Goal: Information Seeking & Learning: Learn about a topic

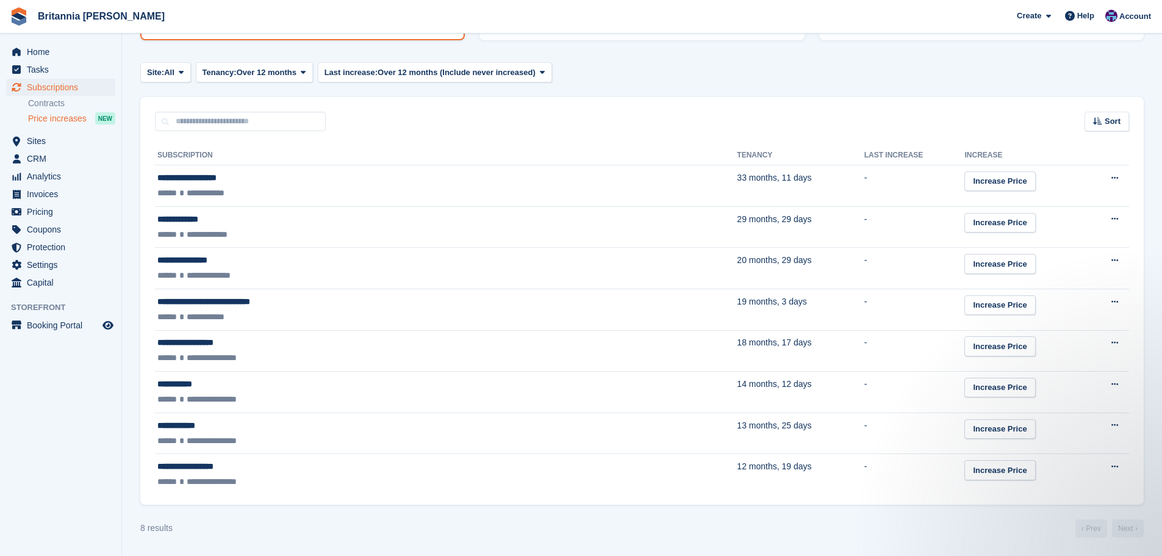
scroll to position [220, 0]
click at [71, 88] on span "Subscriptions" at bounding box center [63, 87] width 73 height 17
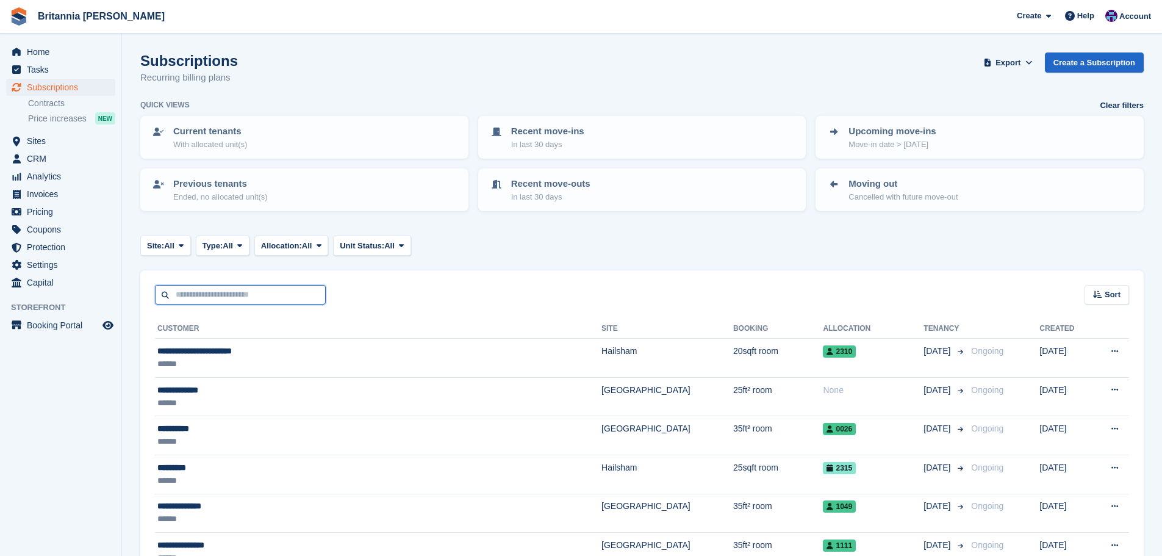
click at [207, 302] on input "text" at bounding box center [240, 295] width 171 height 20
type input "******"
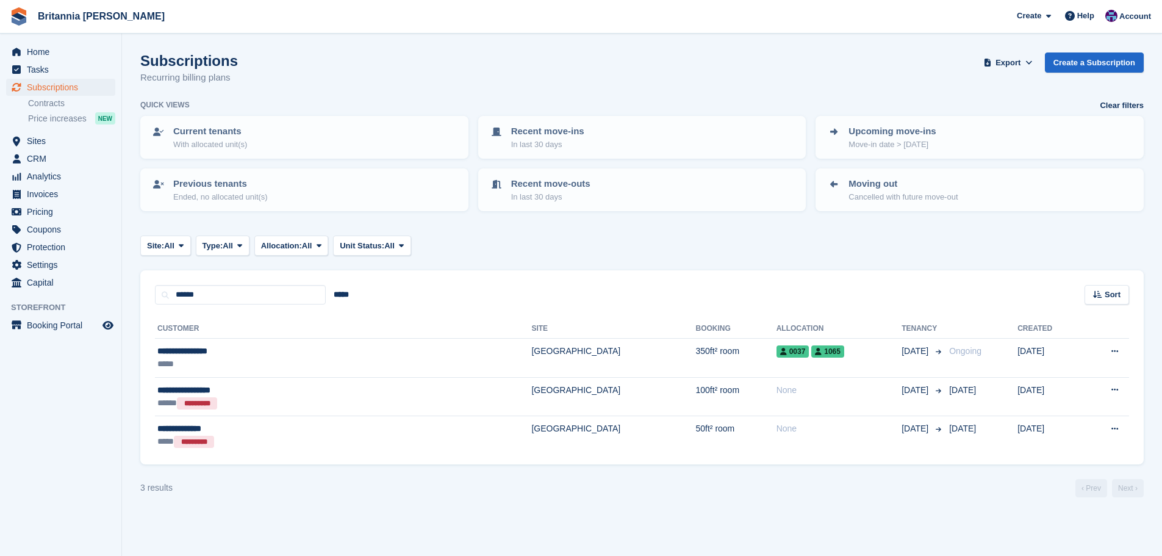
click at [531, 336] on th "Site" at bounding box center [613, 329] width 164 height 20
click at [531, 350] on td "[GEOGRAPHIC_DATA]" at bounding box center [613, 357] width 164 height 39
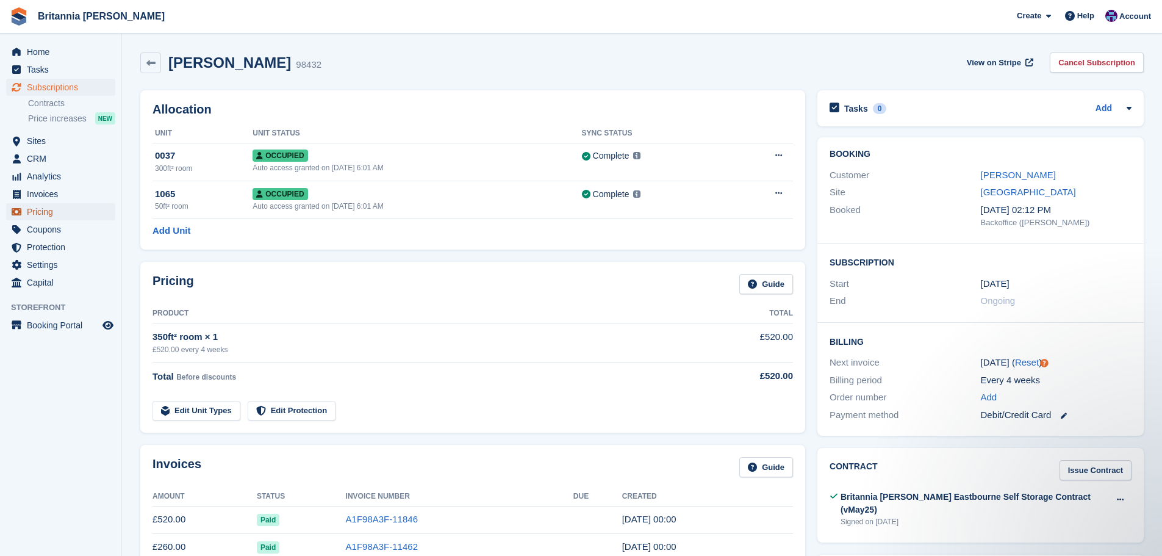
click at [40, 204] on span "Pricing" at bounding box center [63, 211] width 73 height 17
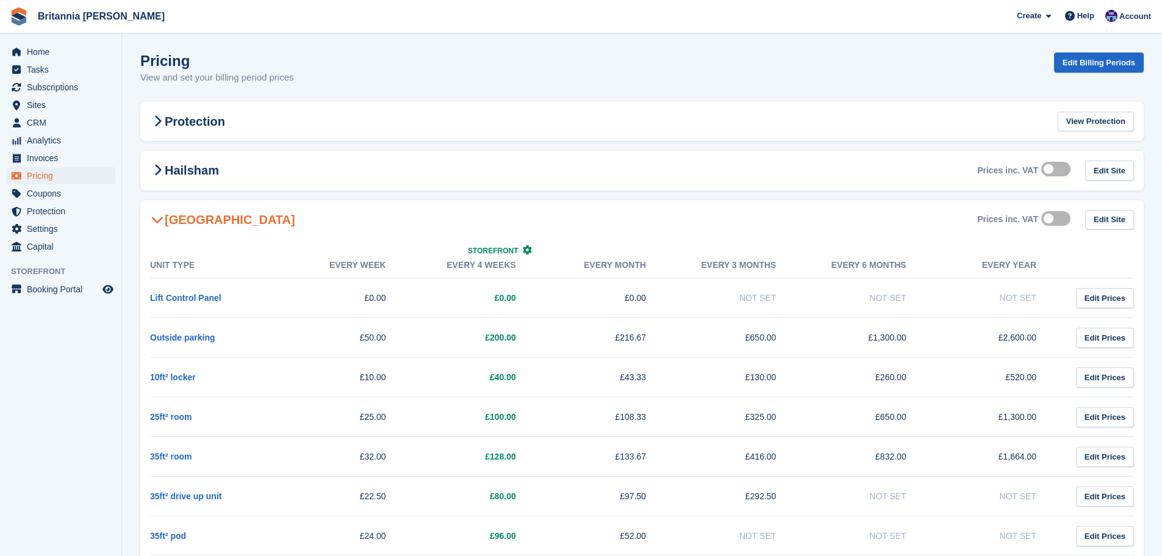
click at [201, 225] on h2 "[GEOGRAPHIC_DATA]" at bounding box center [222, 219] width 145 height 15
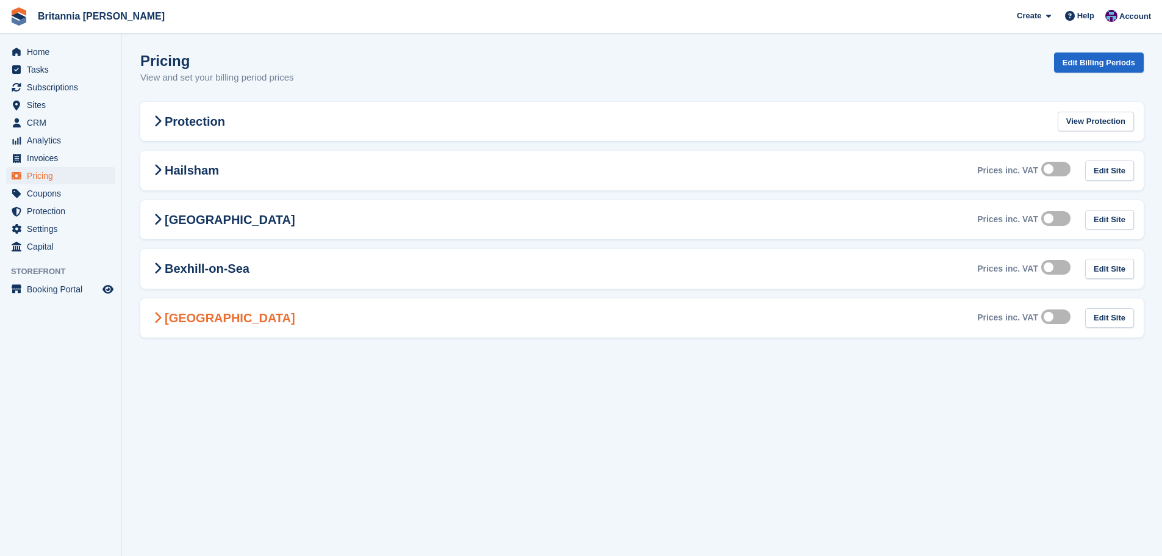
click at [186, 310] on h2 "[GEOGRAPHIC_DATA]" at bounding box center [222, 317] width 145 height 15
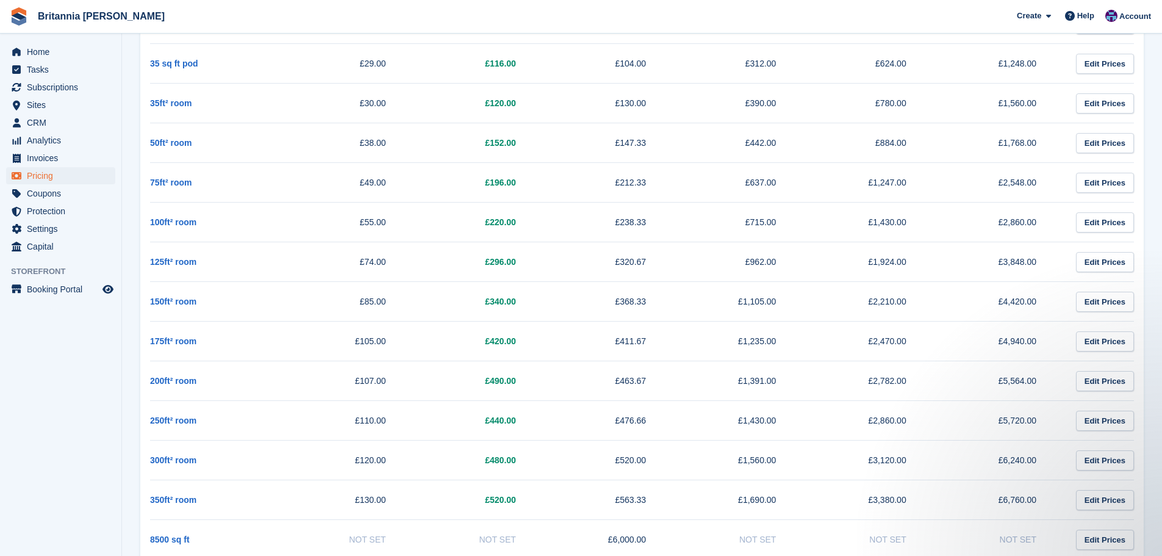
scroll to position [651, 0]
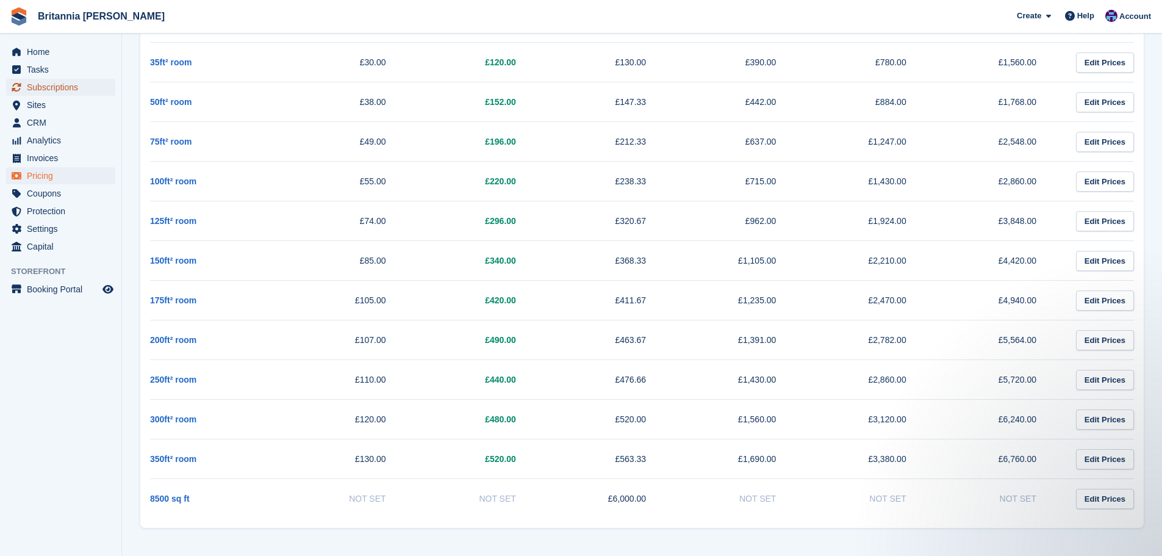
click at [50, 80] on span "Subscriptions" at bounding box center [63, 87] width 73 height 17
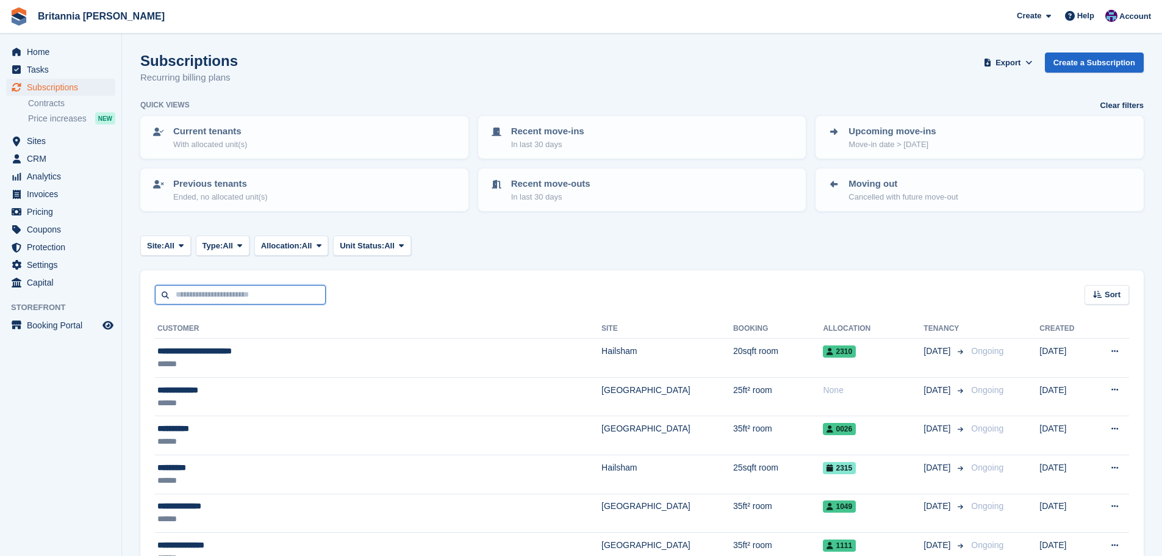
click at [211, 287] on input "text" at bounding box center [240, 295] width 171 height 20
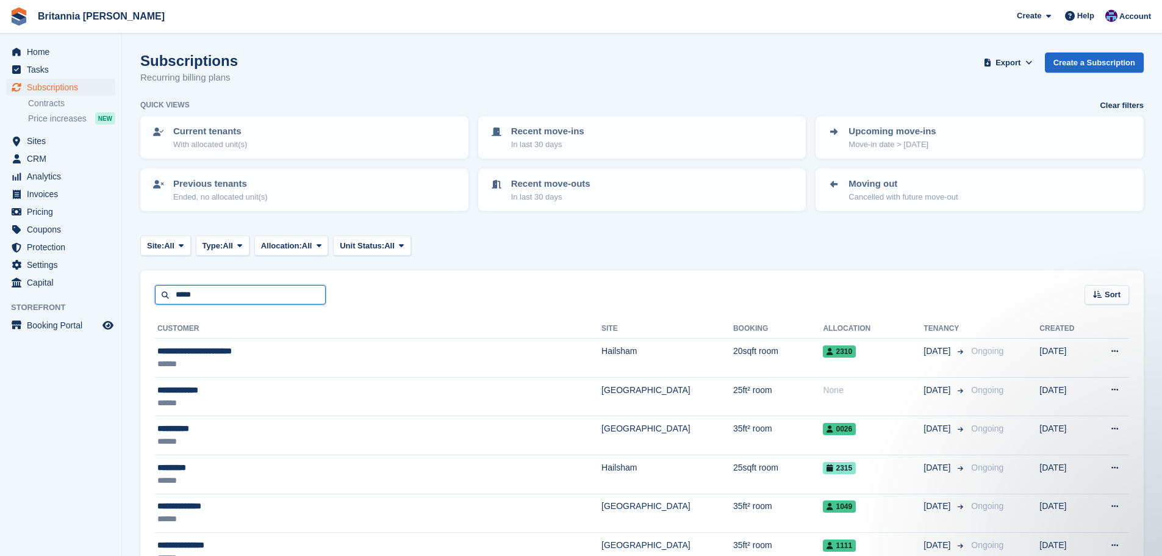
type input "*****"
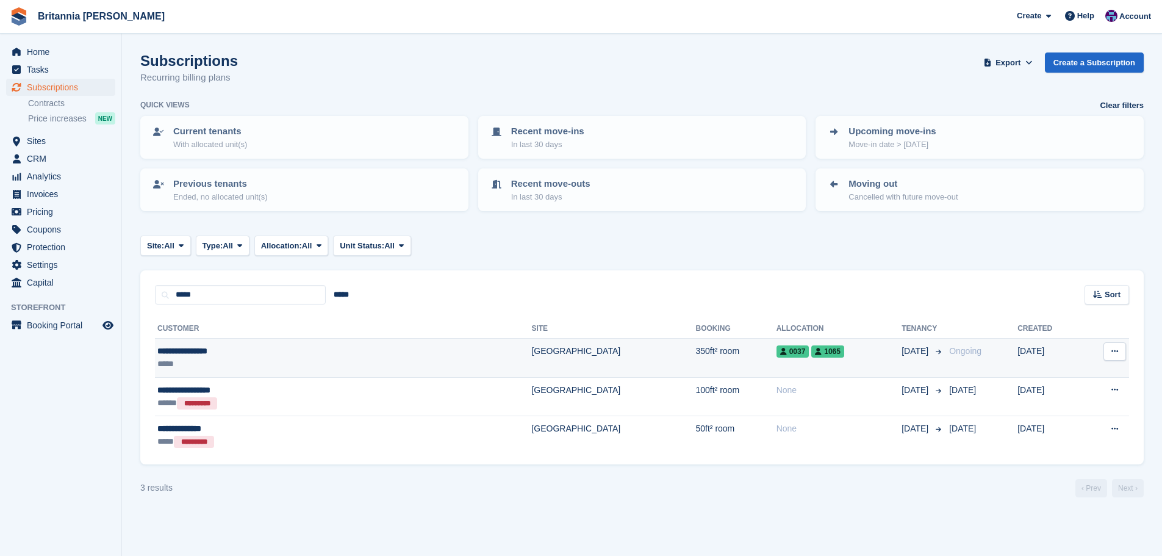
click at [695, 354] on td "350ft² room" at bounding box center [735, 357] width 80 height 39
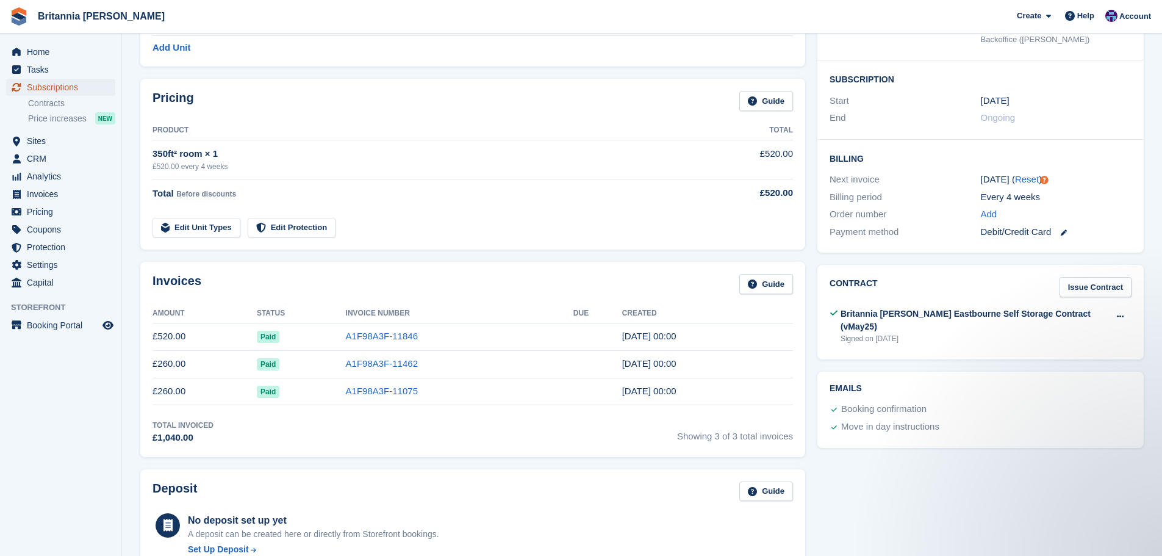
click at [84, 84] on span "Subscriptions" at bounding box center [63, 87] width 73 height 17
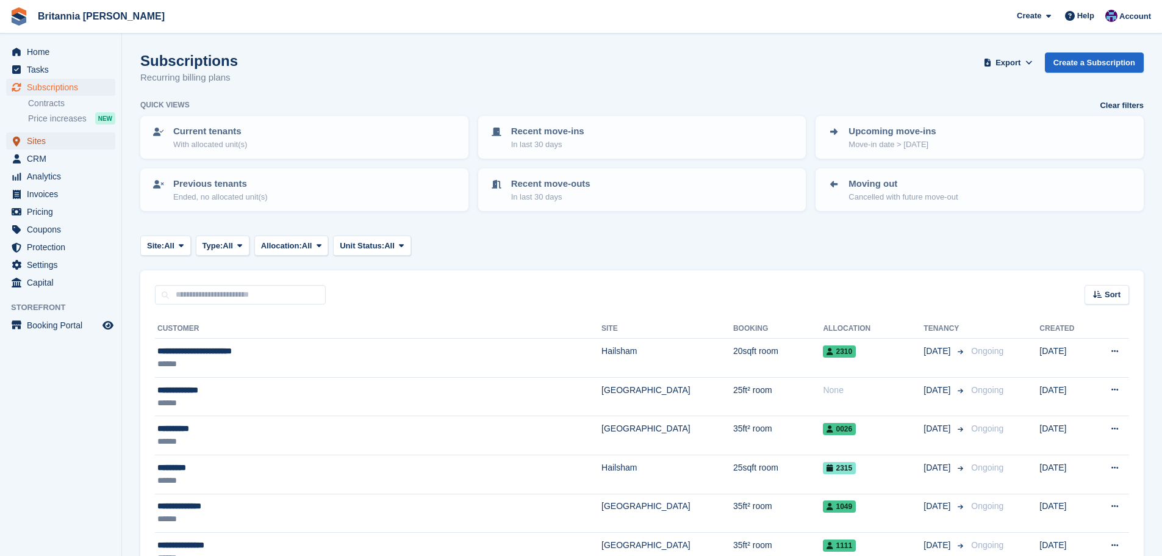
click at [50, 137] on span "Sites" at bounding box center [63, 140] width 73 height 17
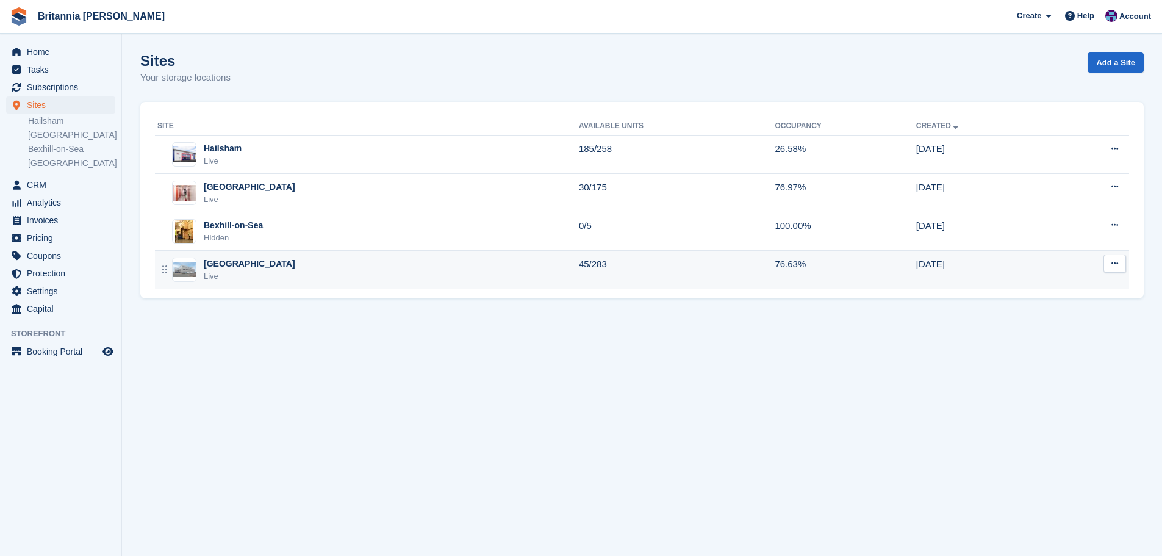
click at [223, 255] on td "Eastbourne Live" at bounding box center [367, 270] width 424 height 38
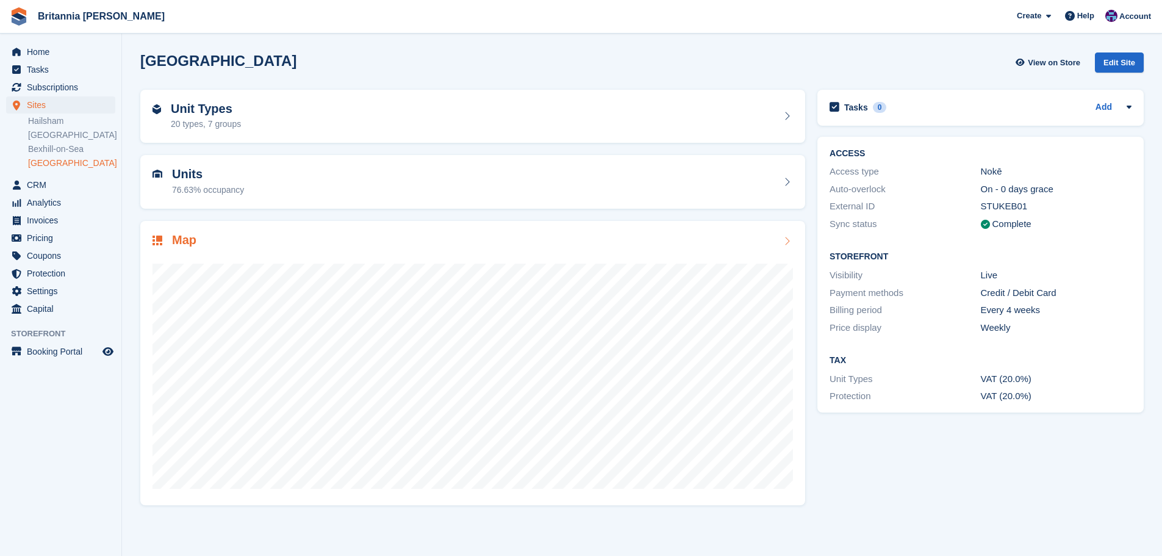
click at [221, 252] on div at bounding box center [472, 371] width 640 height 244
